Goal: Information Seeking & Learning: Learn about a topic

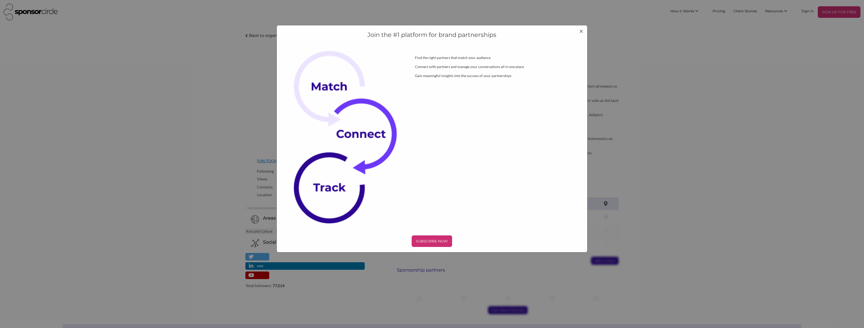
click at [584, 30] on div "Join the #1 platform for brand partnerships Find the right partners that match …" at bounding box center [432, 139] width 311 height 228
click at [582, 32] on span "×" at bounding box center [581, 31] width 4 height 9
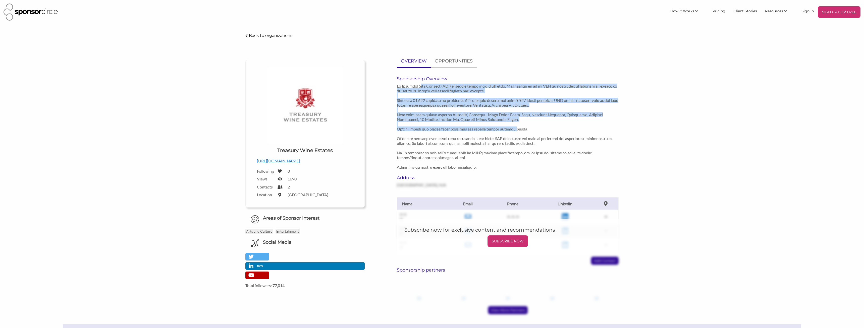
drag, startPoint x: 421, startPoint y: 84, endPoint x: 516, endPoint y: 128, distance: 104.3
click at [516, 128] on p at bounding box center [508, 127] width 222 height 86
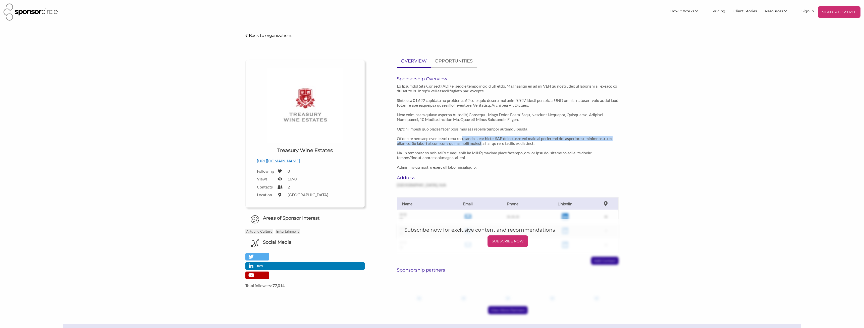
drag, startPoint x: 467, startPoint y: 136, endPoint x: 484, endPoint y: 145, distance: 19.3
click at [484, 145] on p at bounding box center [508, 127] width 222 height 86
click at [478, 116] on p at bounding box center [508, 127] width 222 height 86
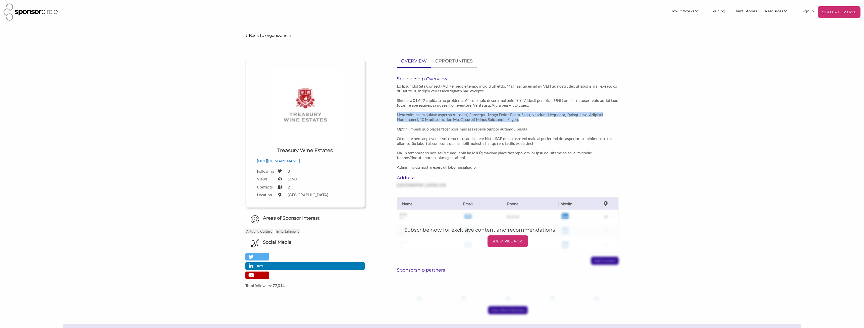
click at [478, 116] on p at bounding box center [508, 127] width 222 height 86
click at [477, 131] on p at bounding box center [508, 127] width 222 height 86
